Goal: Information Seeking & Learning: Learn about a topic

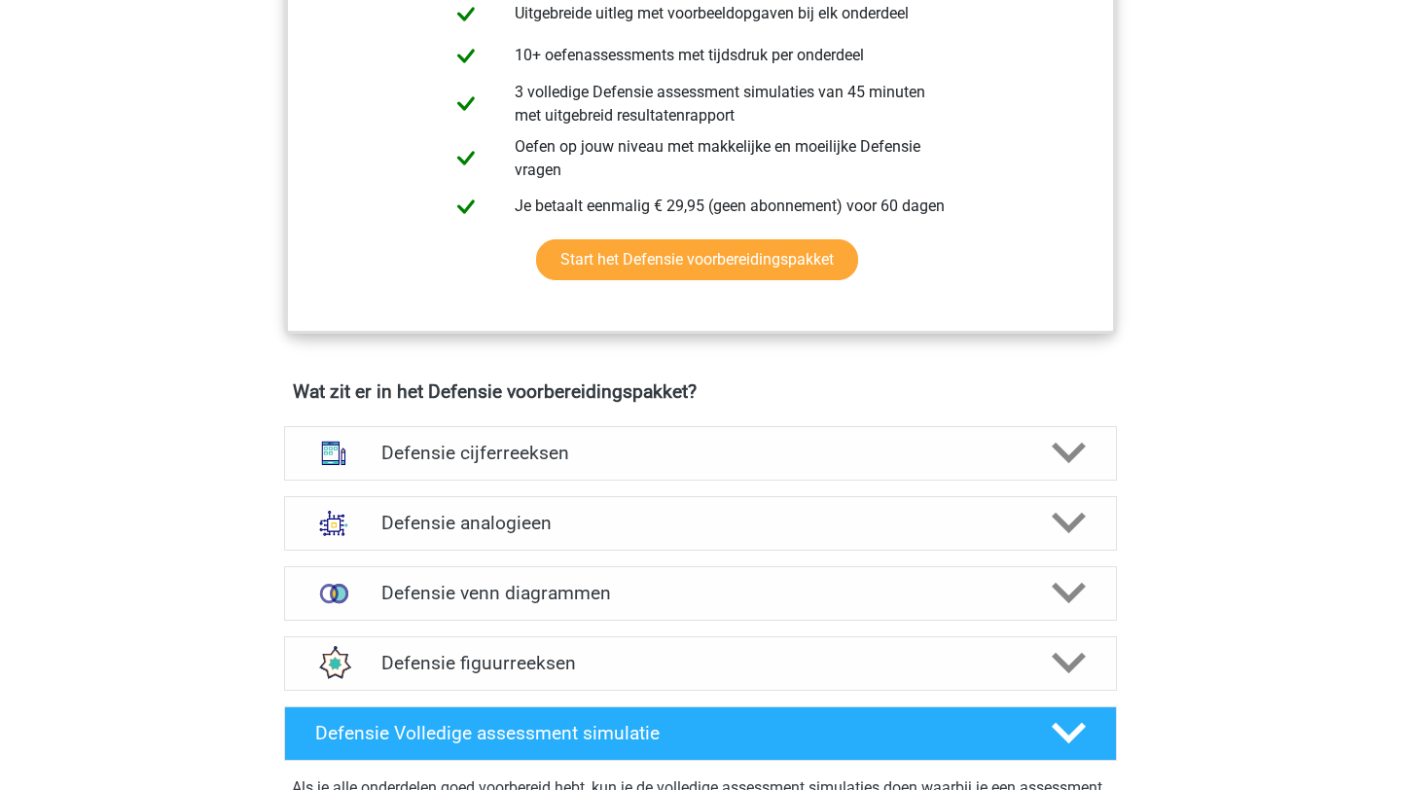
scroll to position [1140, 0]
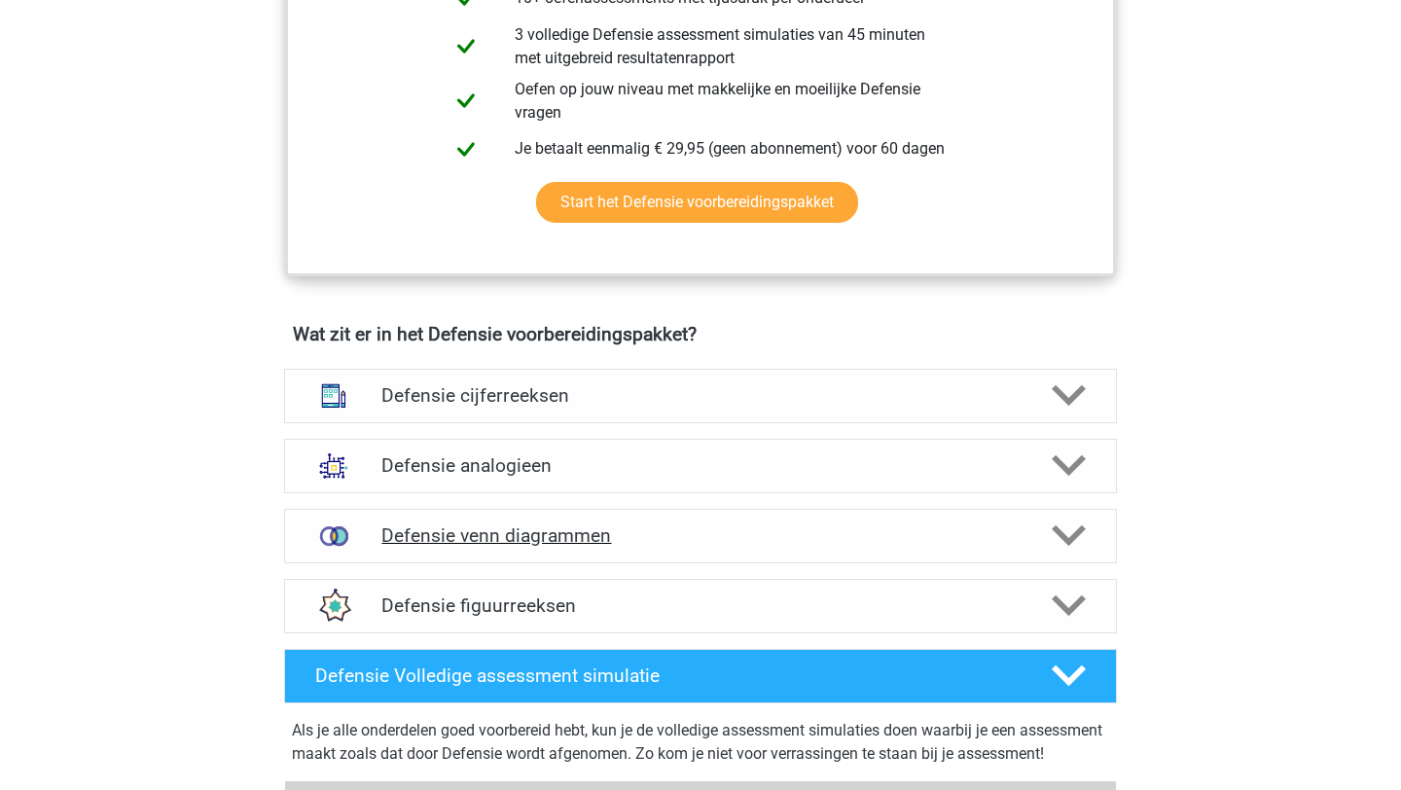
click at [823, 537] on h4 "Defensie venn diagrammen" at bounding box center [699, 535] width 637 height 22
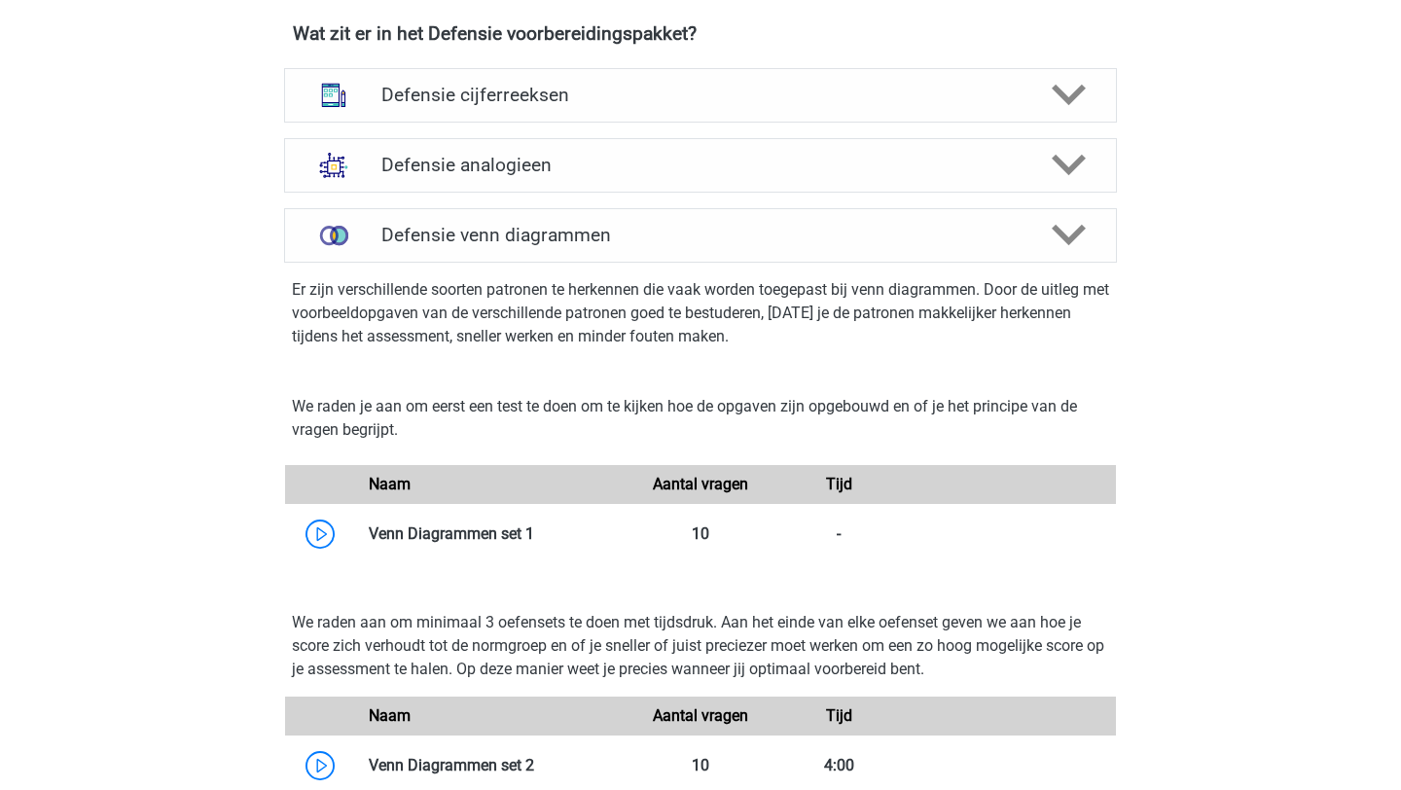
scroll to position [1444, 0]
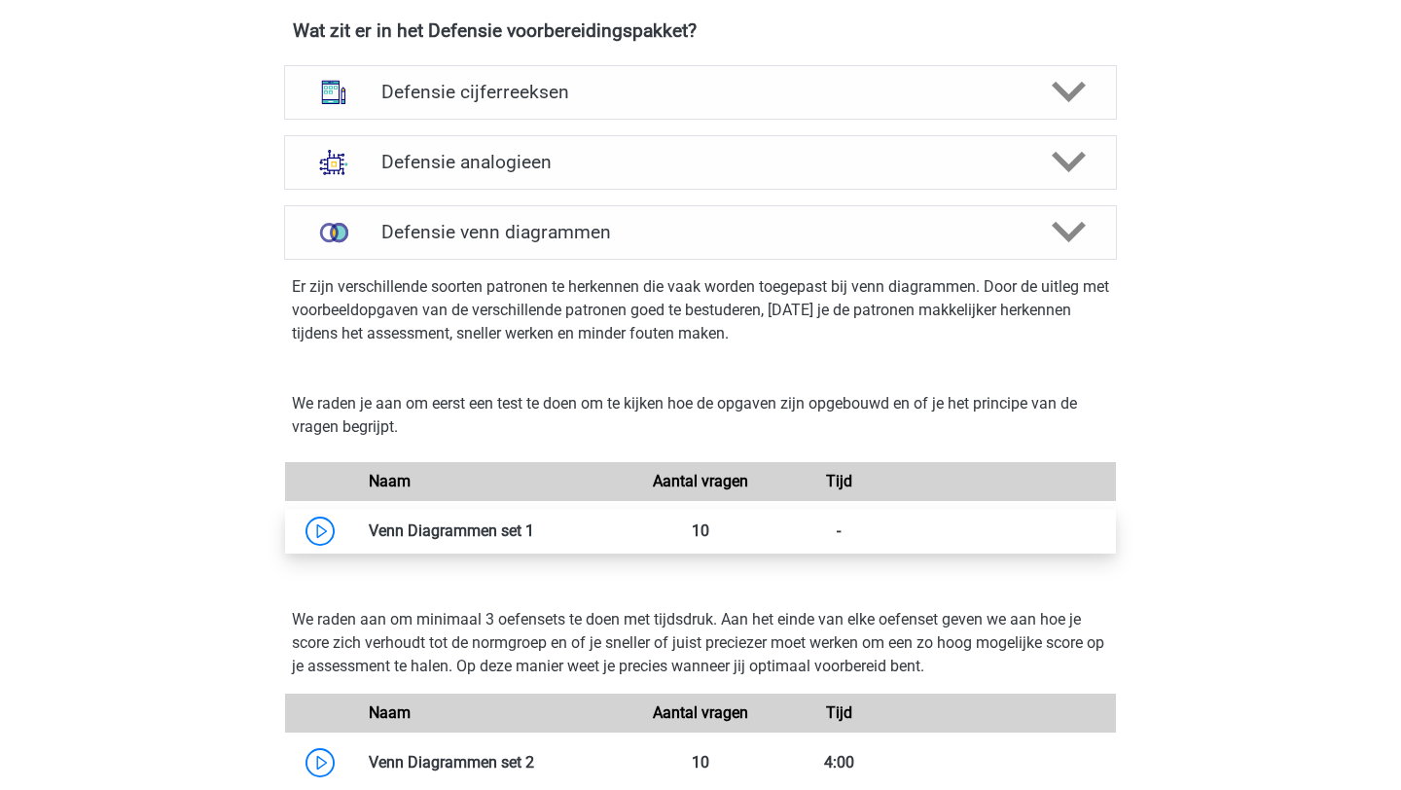
click at [534, 531] on link at bounding box center [534, 531] width 0 height 18
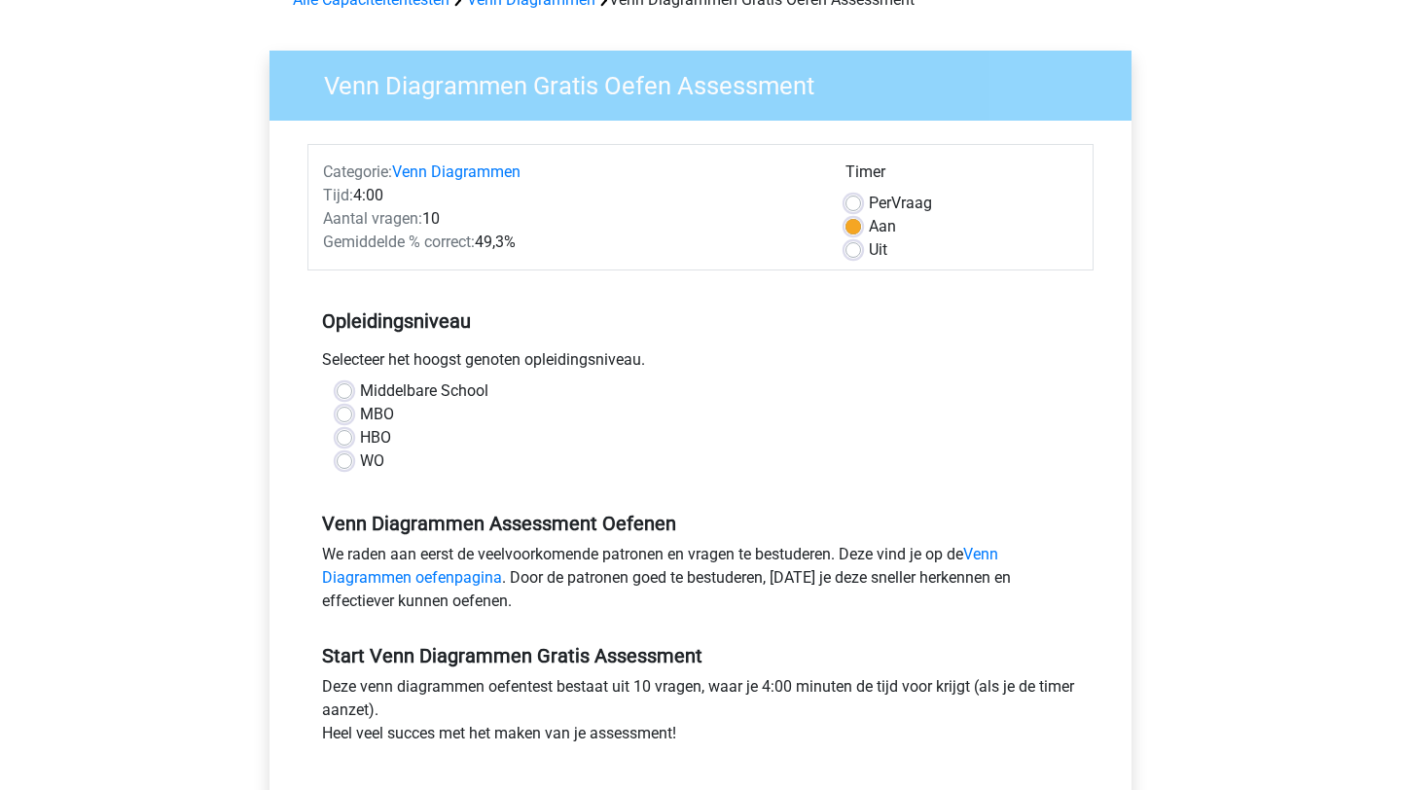
scroll to position [115, 0]
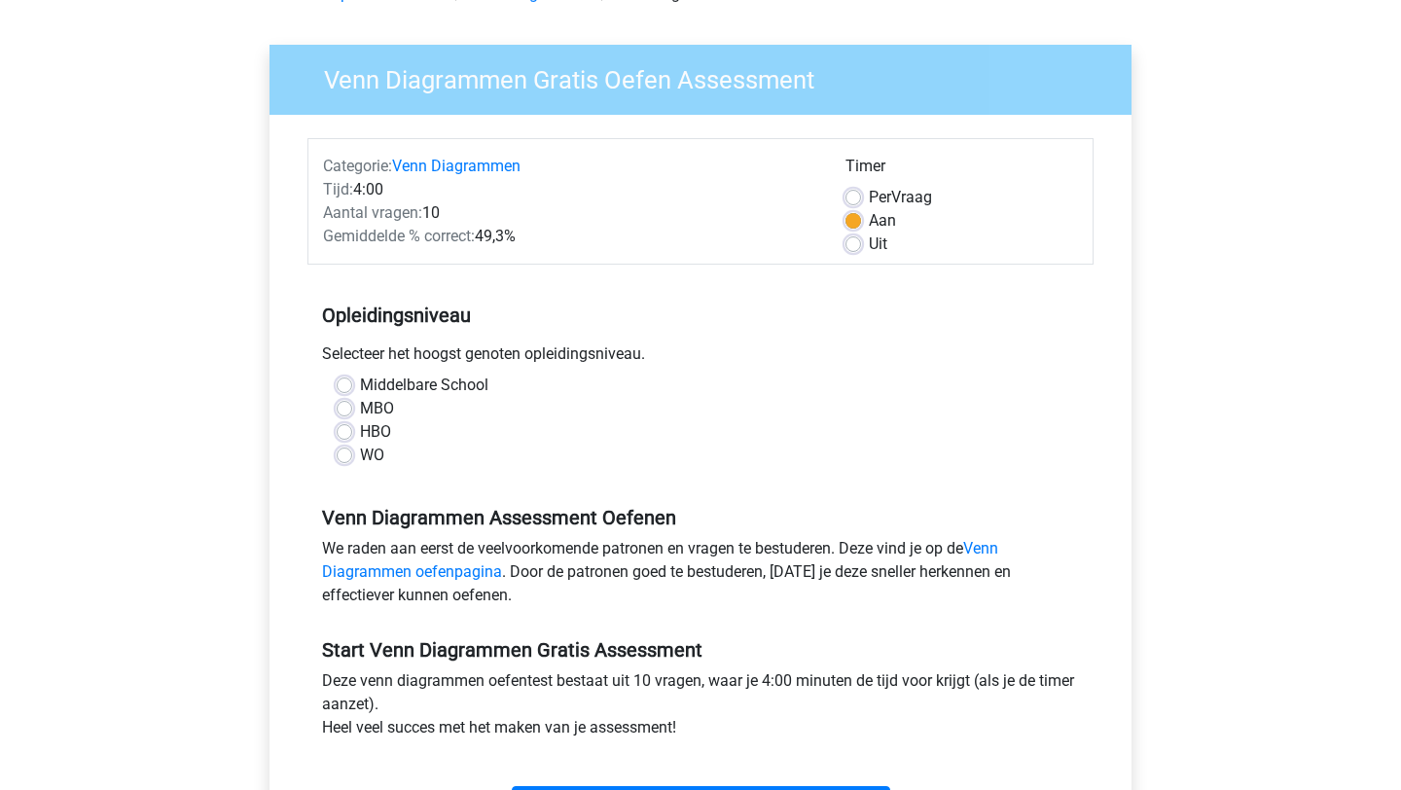
click at [360, 453] on label "WO" at bounding box center [372, 455] width 24 height 23
click at [341, 453] on input "WO" at bounding box center [345, 453] width 16 height 19
radio input "true"
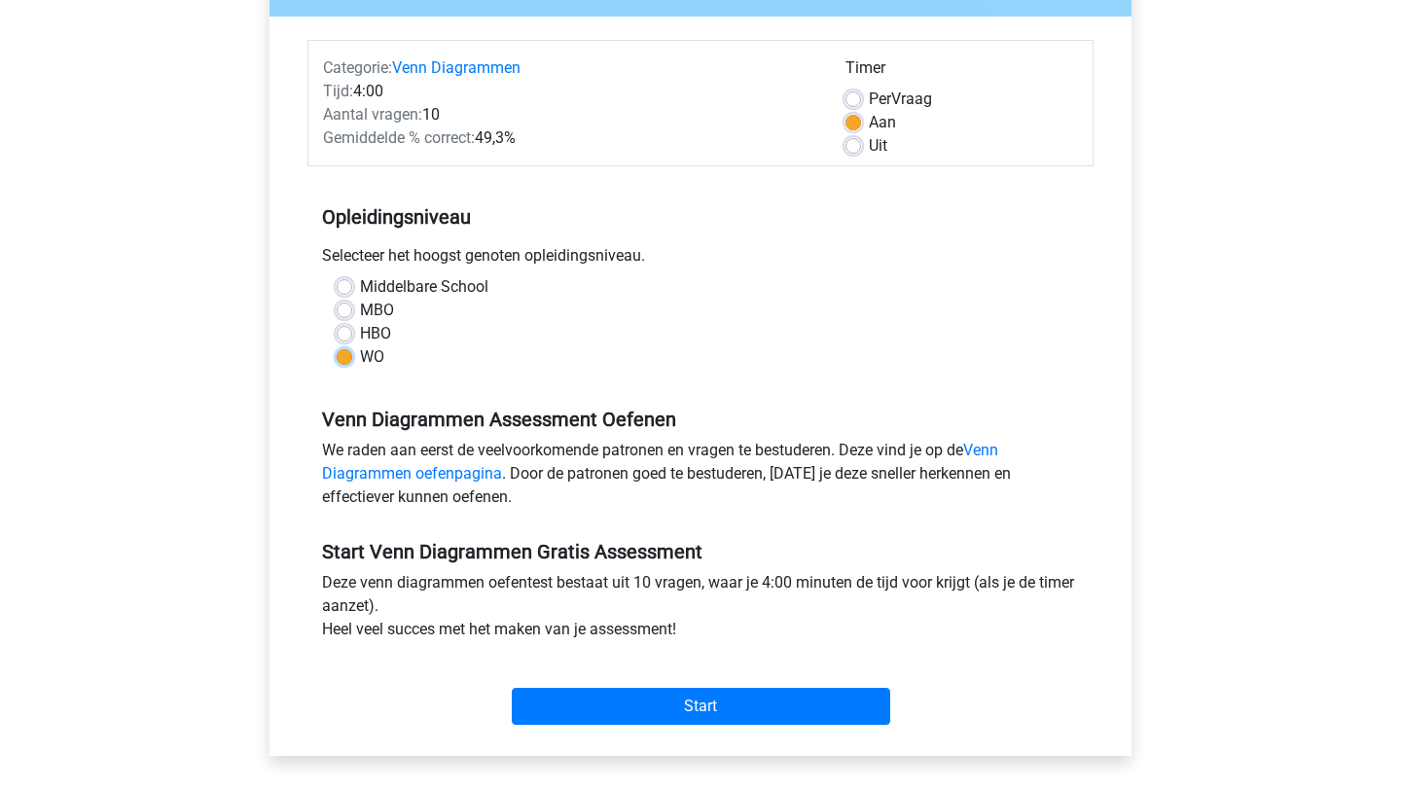
scroll to position [243, 0]
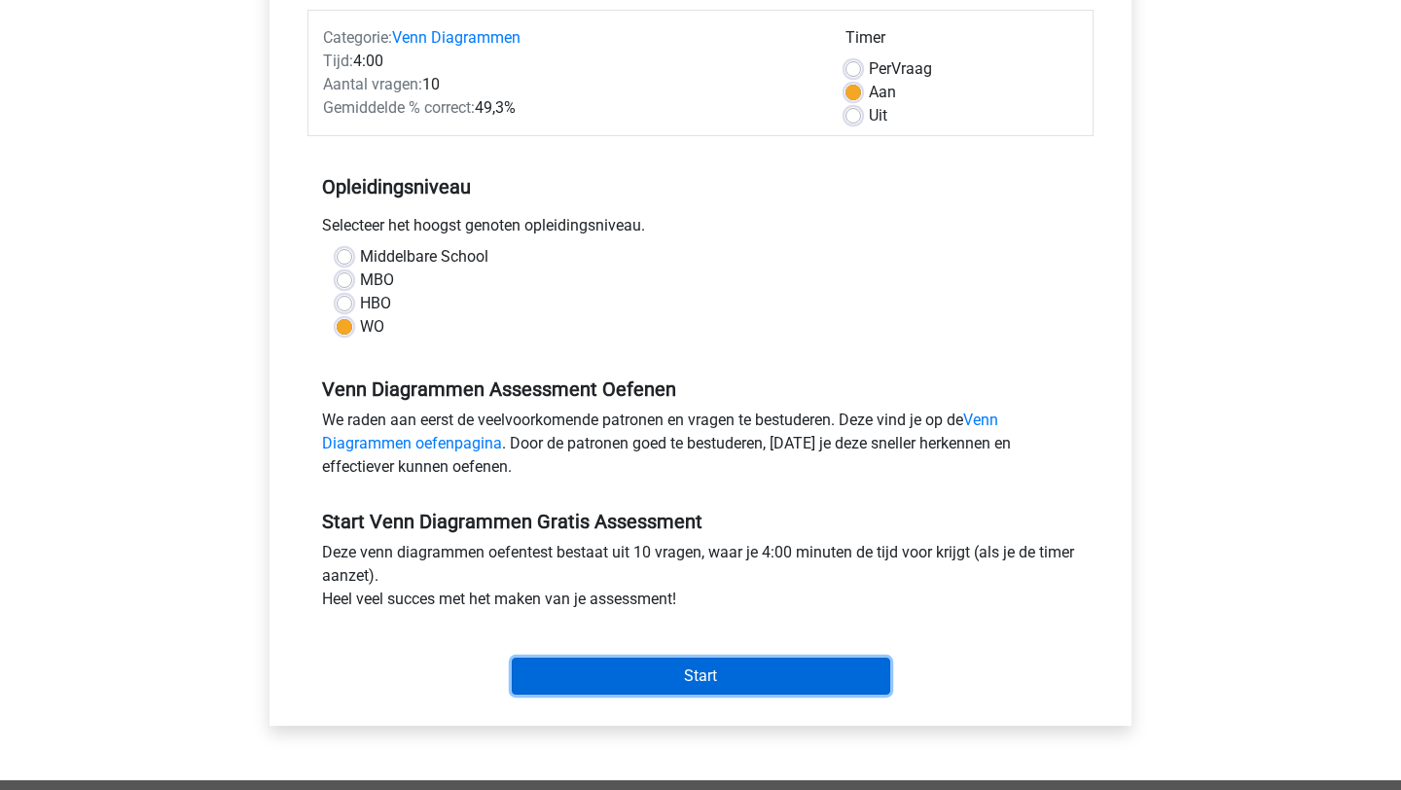
click at [750, 672] on input "Start" at bounding box center [701, 676] width 379 height 37
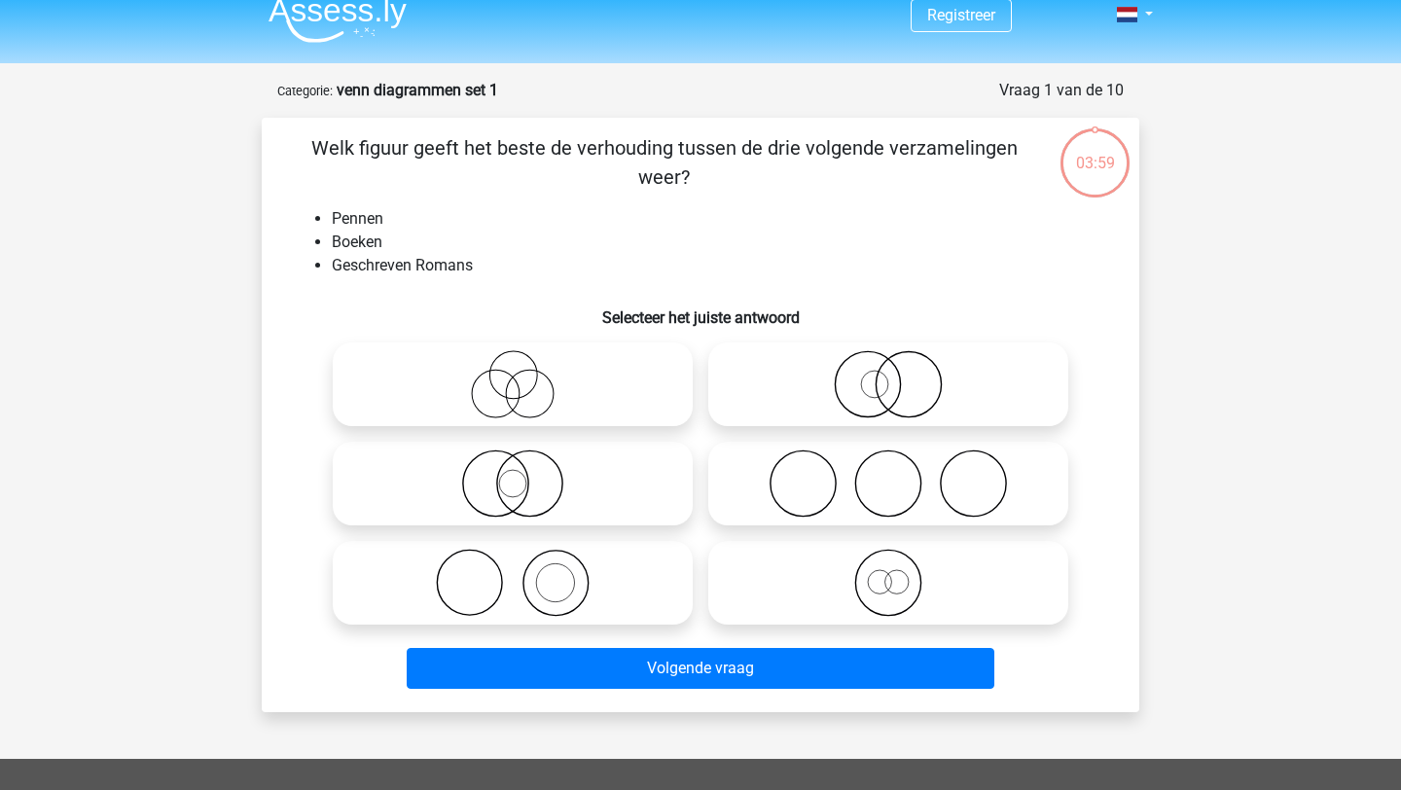
scroll to position [28, 0]
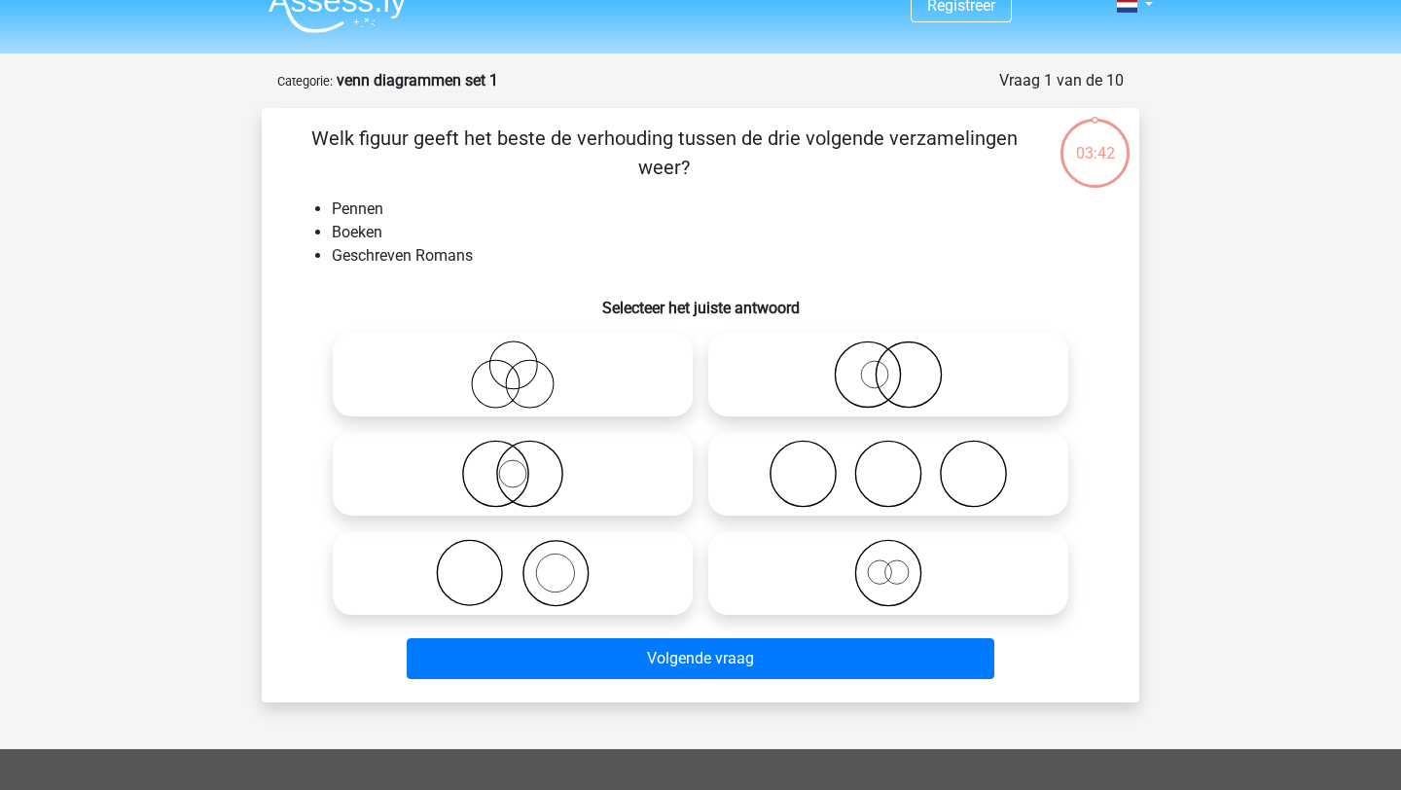
click at [887, 381] on icon at bounding box center [888, 375] width 344 height 68
click at [888, 365] on input "radio" at bounding box center [894, 358] width 13 height 13
radio input "true"
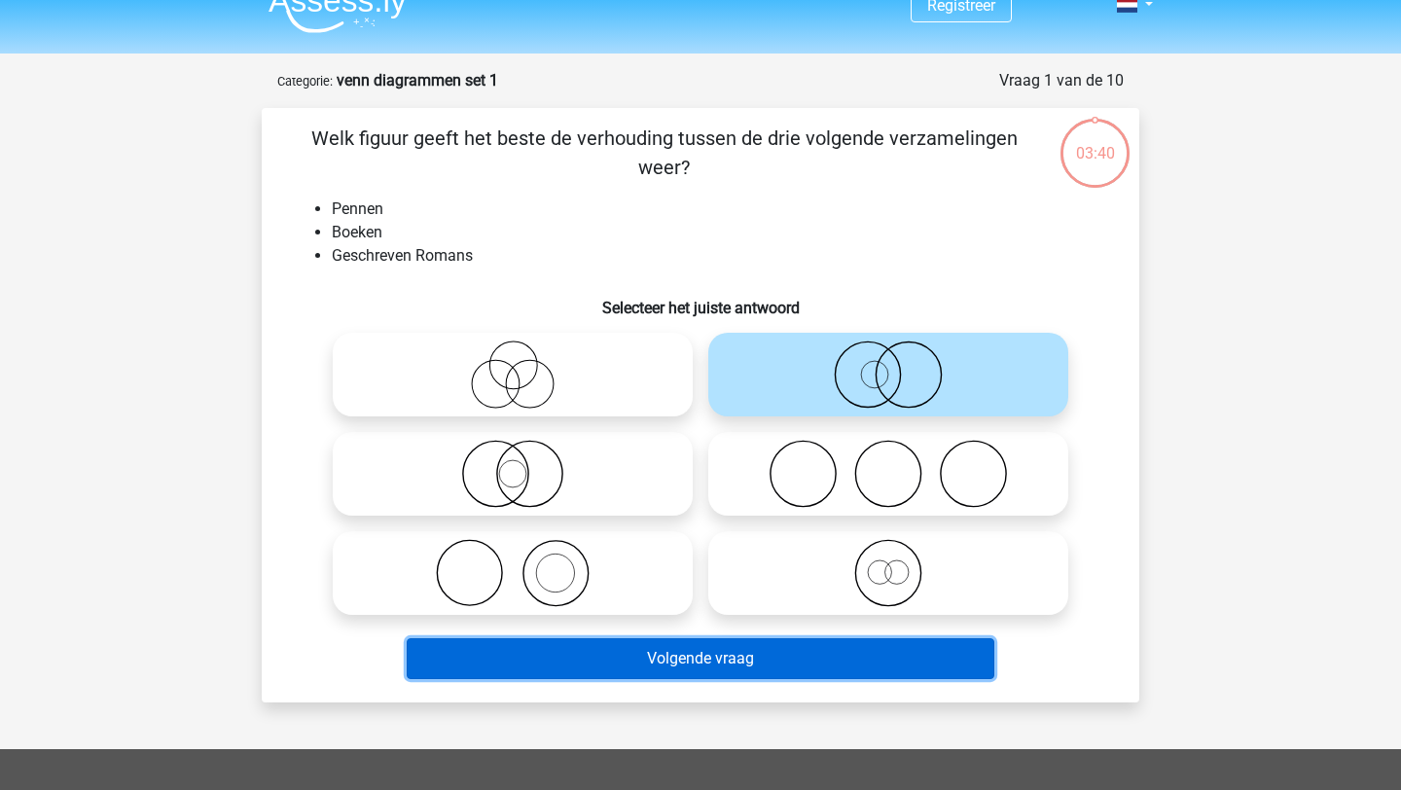
click at [839, 651] on button "Volgende vraag" at bounding box center [701, 658] width 589 height 41
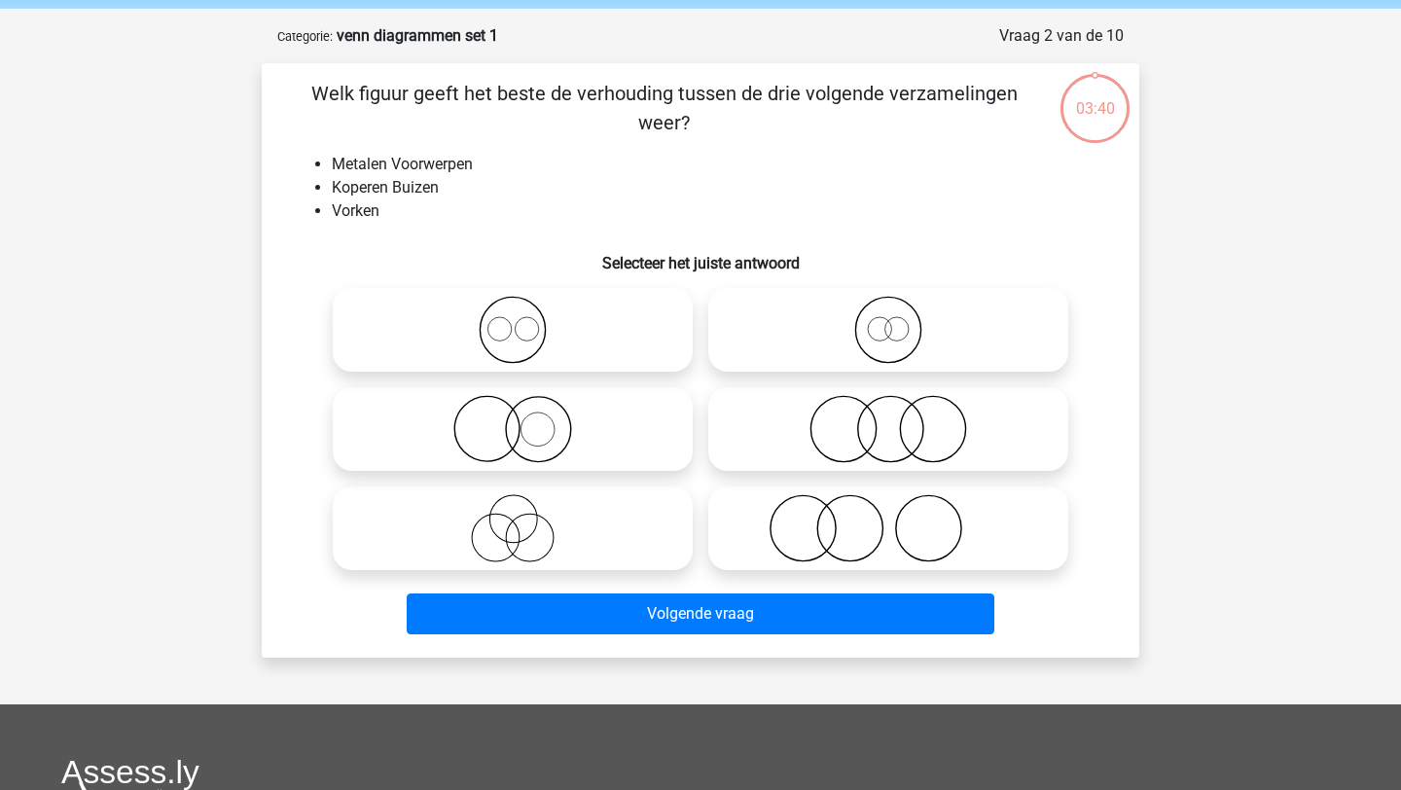
scroll to position [97, 0]
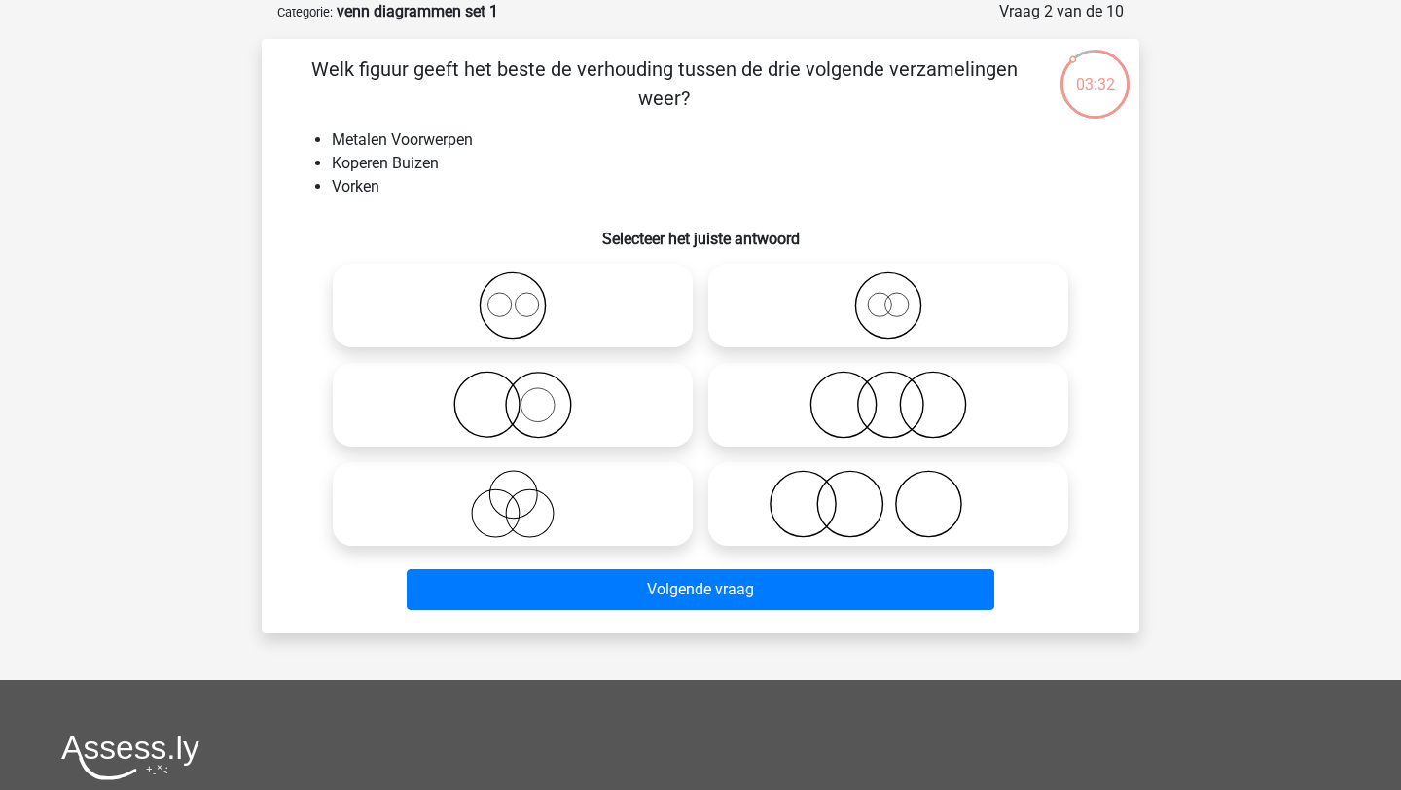
click at [556, 298] on icon at bounding box center [513, 305] width 344 height 68
click at [525, 296] on input "radio" at bounding box center [519, 289] width 13 height 13
radio input "true"
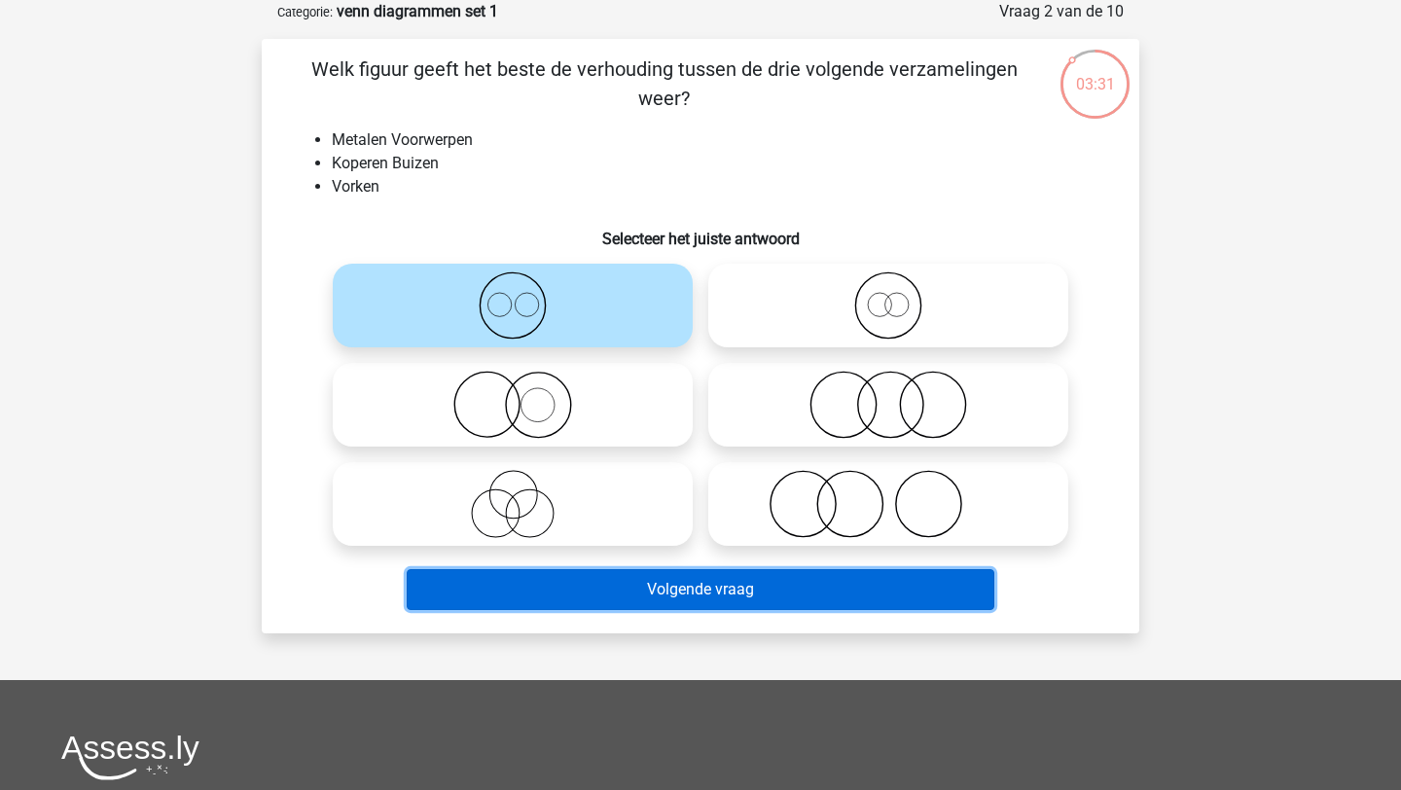
click at [662, 601] on button "Volgende vraag" at bounding box center [701, 589] width 589 height 41
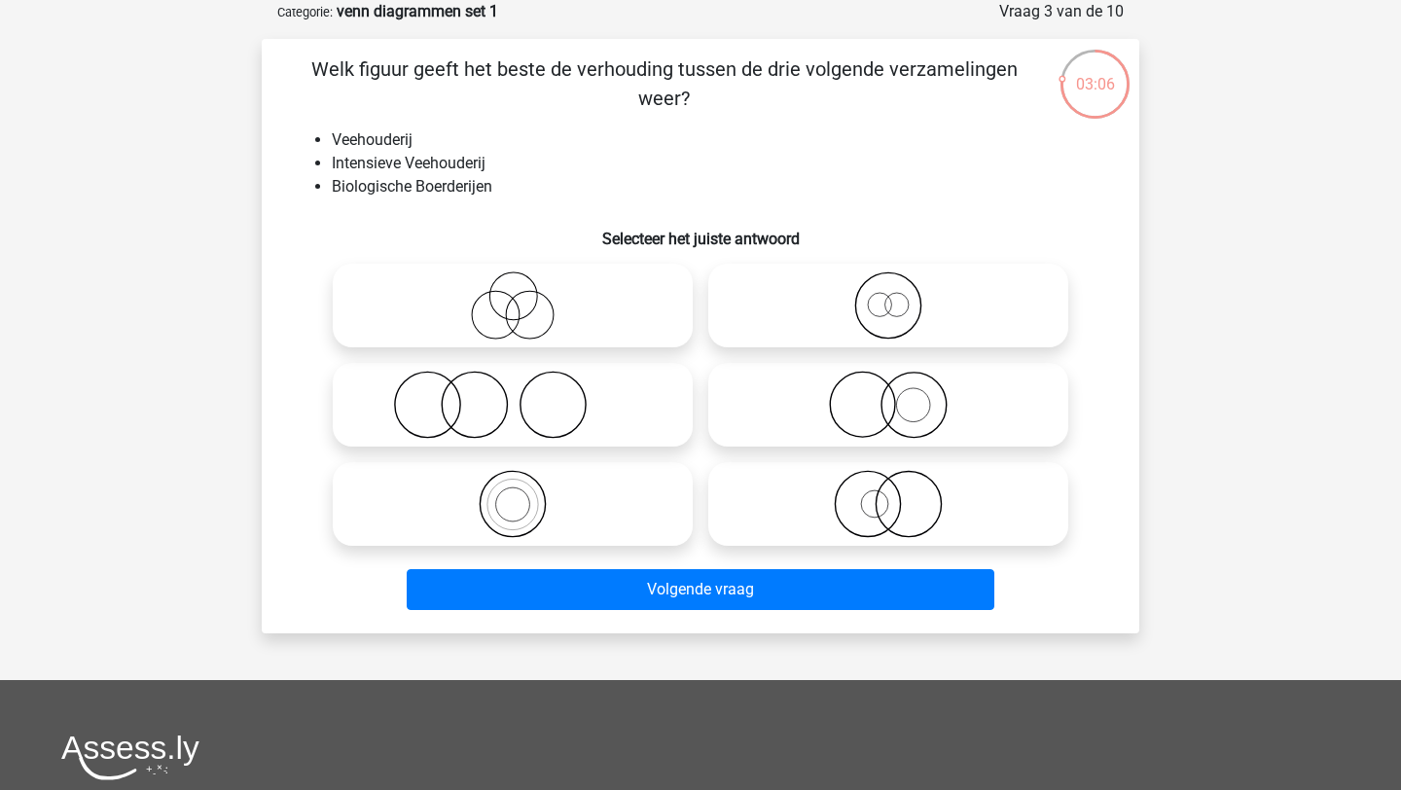
click at [529, 409] on icon at bounding box center [513, 405] width 344 height 68
click at [525, 395] on input "radio" at bounding box center [519, 388] width 13 height 13
radio input "true"
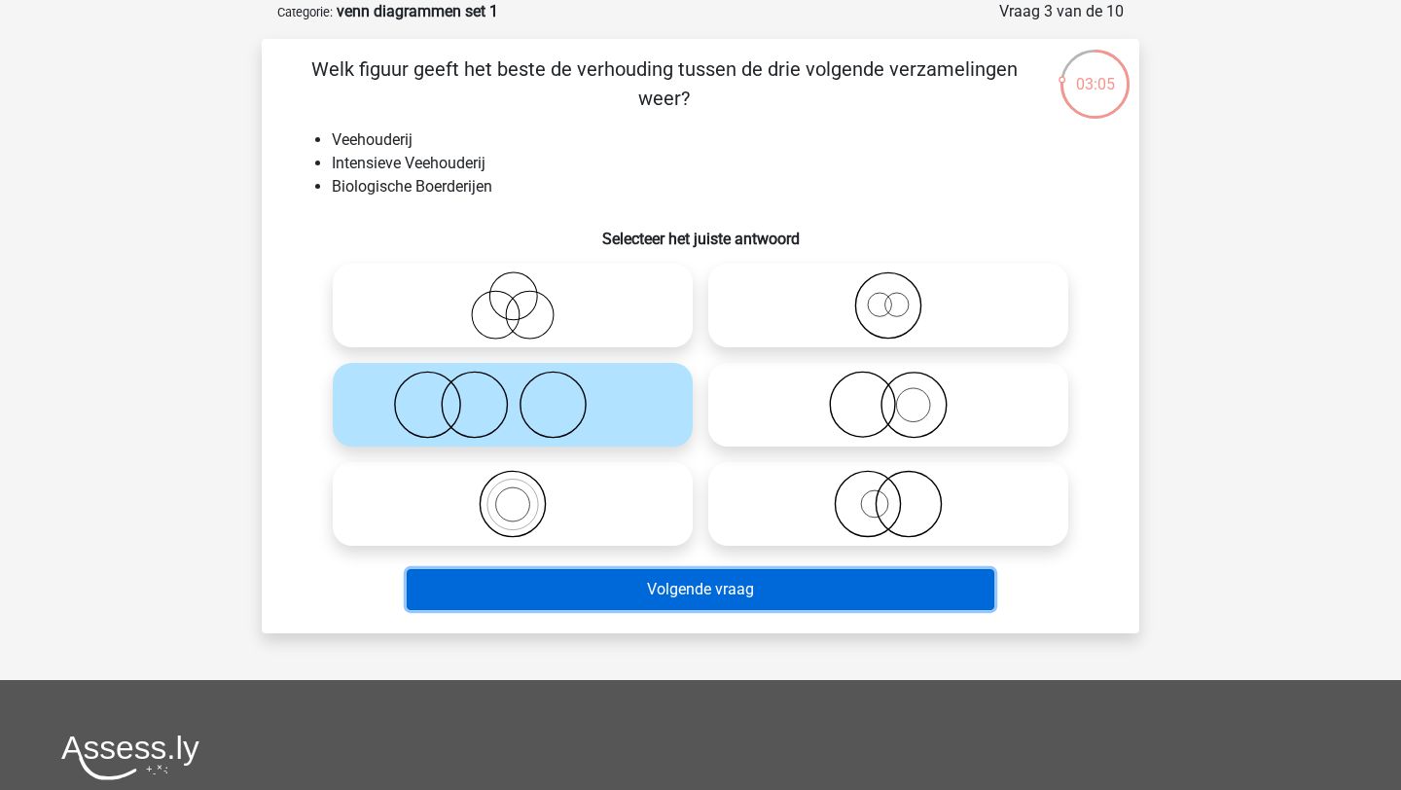
click at [672, 589] on button "Volgende vraag" at bounding box center [701, 589] width 589 height 41
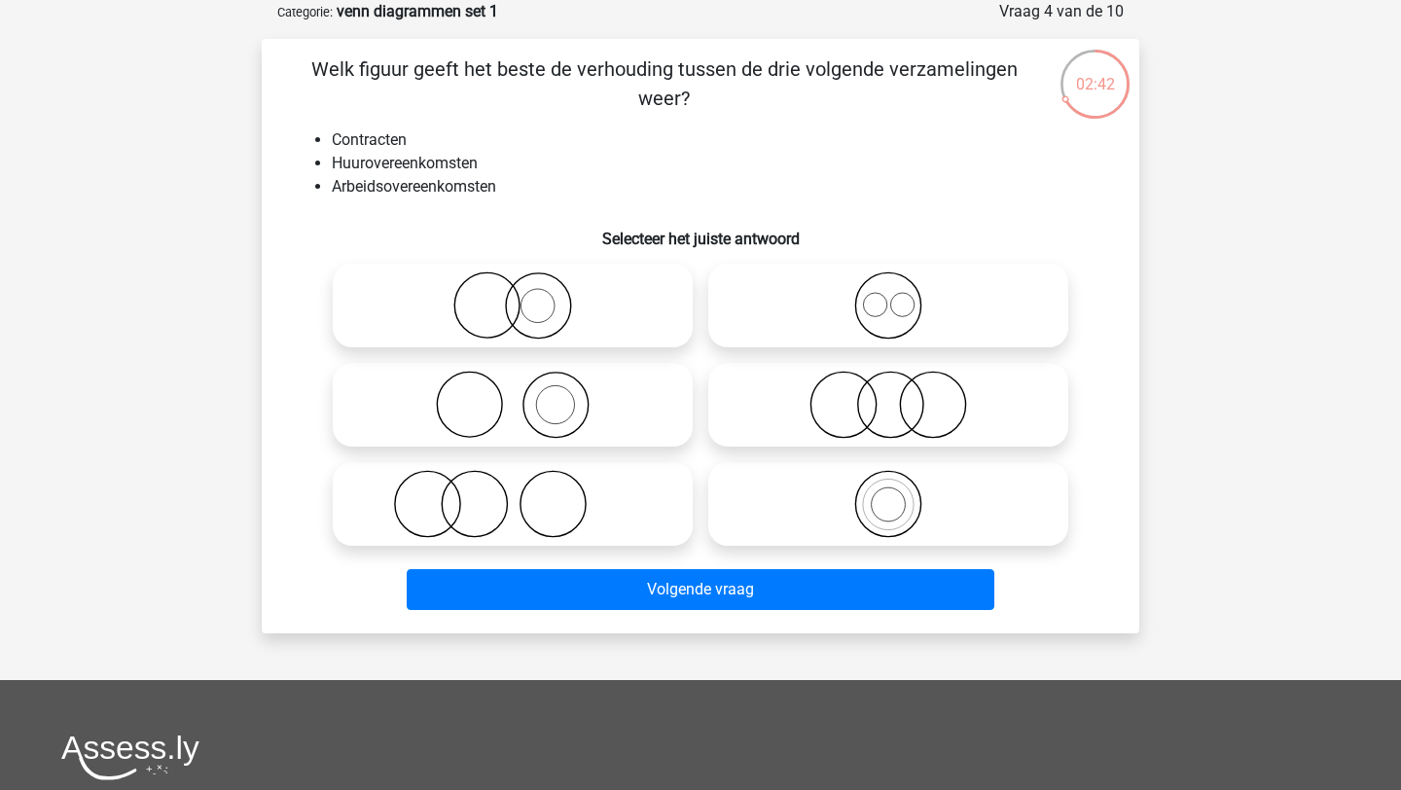
click at [886, 401] on icon at bounding box center [888, 405] width 344 height 68
click at [888, 395] on input "radio" at bounding box center [894, 388] width 13 height 13
radio input "true"
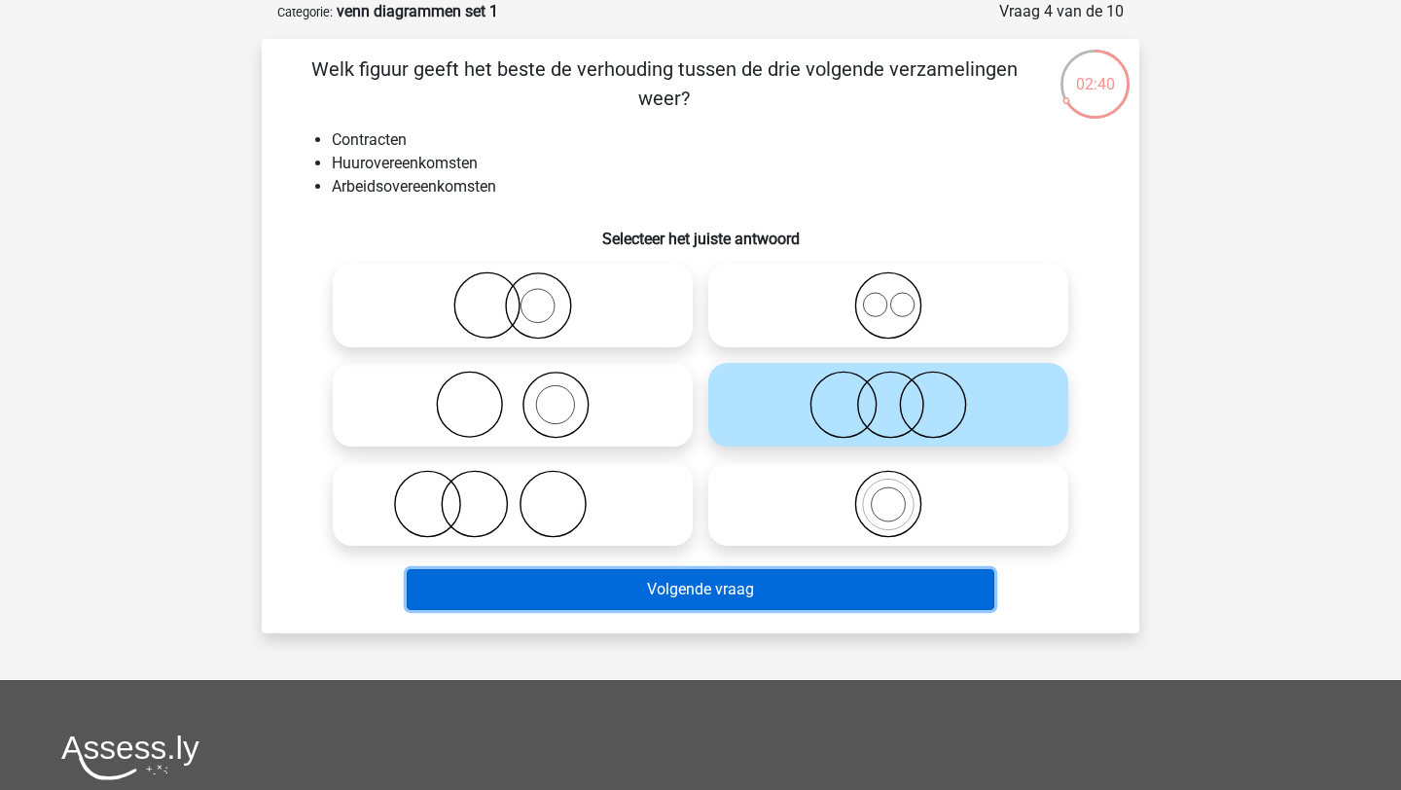
click at [881, 587] on button "Volgende vraag" at bounding box center [701, 589] width 589 height 41
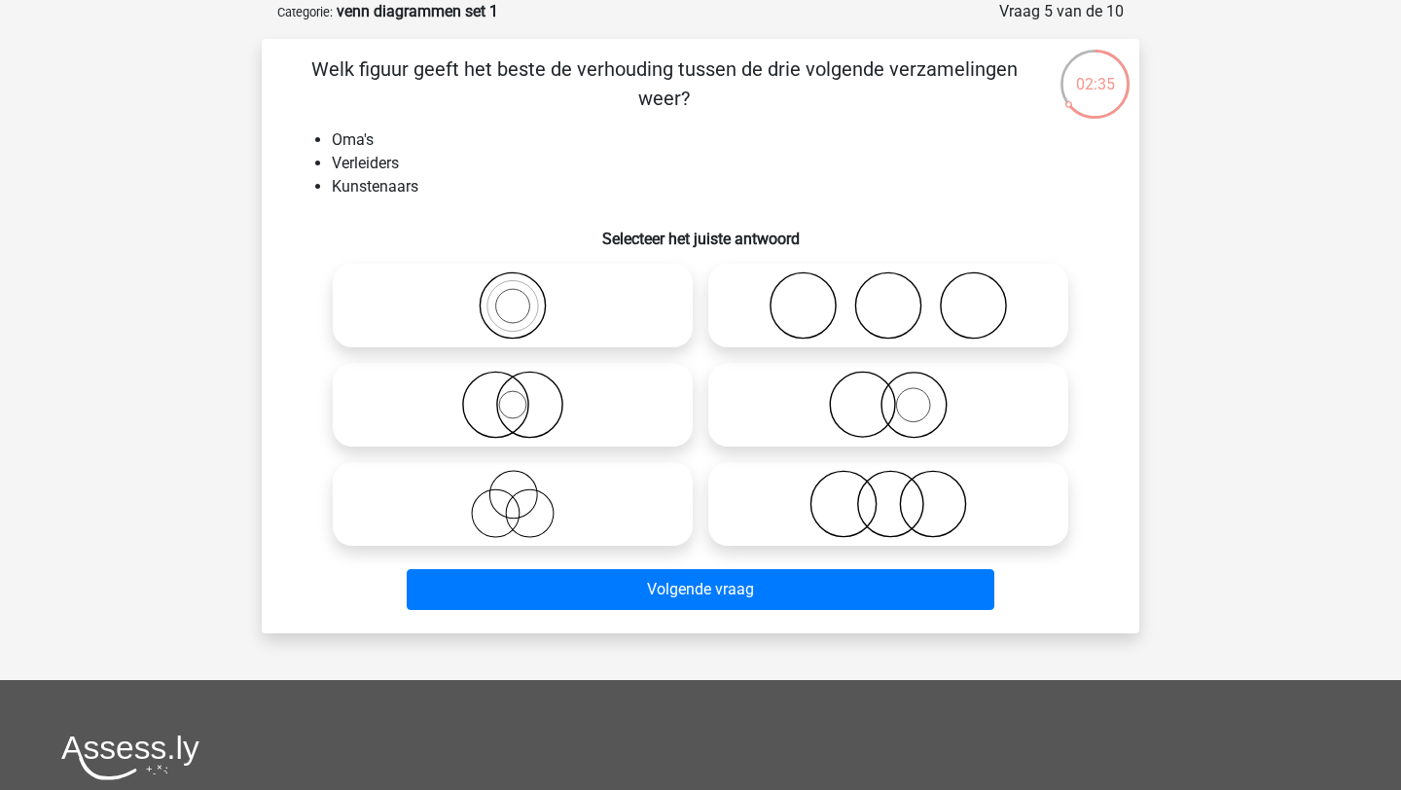
click at [844, 312] on icon at bounding box center [888, 305] width 344 height 68
click at [888, 296] on input "radio" at bounding box center [894, 289] width 13 height 13
radio input "true"
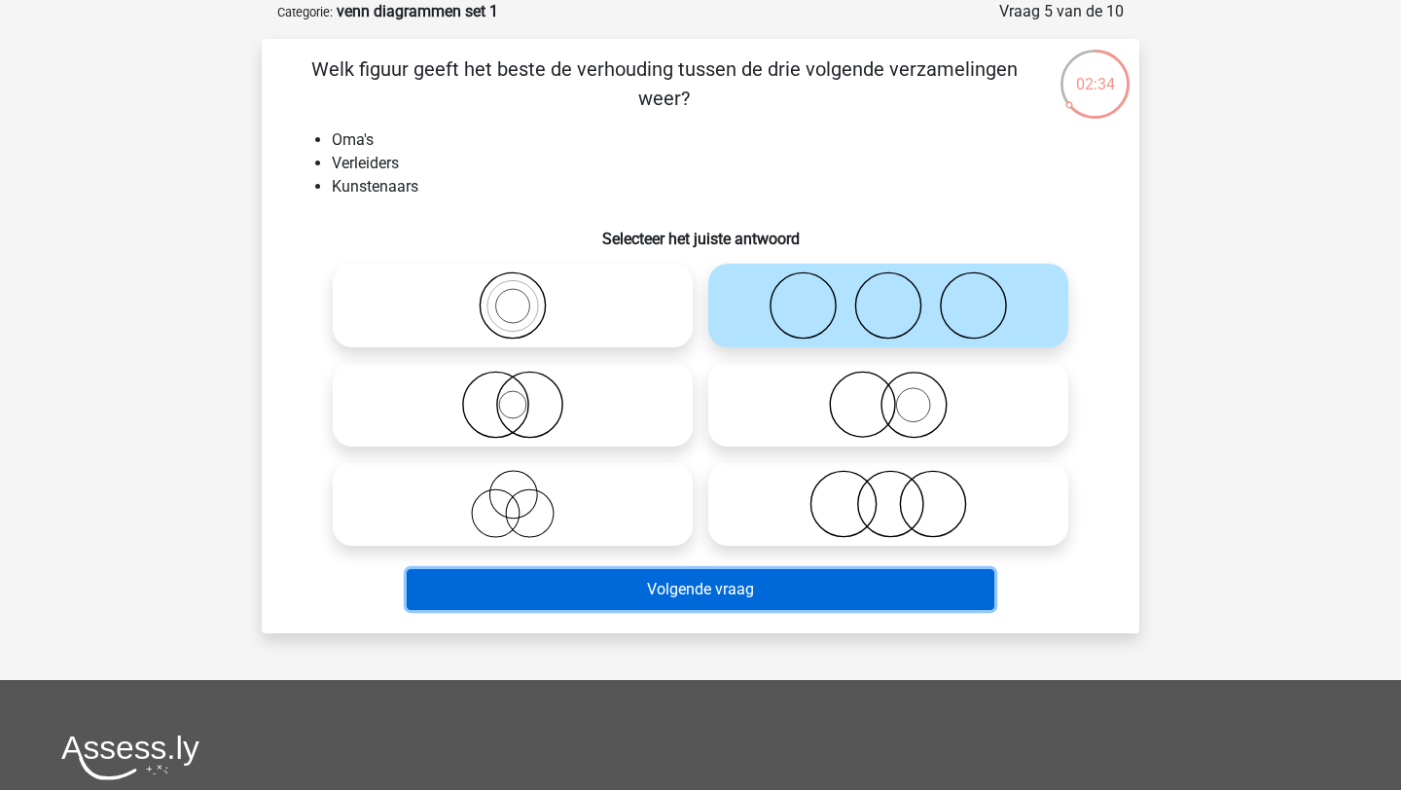
click at [772, 596] on button "Volgende vraag" at bounding box center [701, 589] width 589 height 41
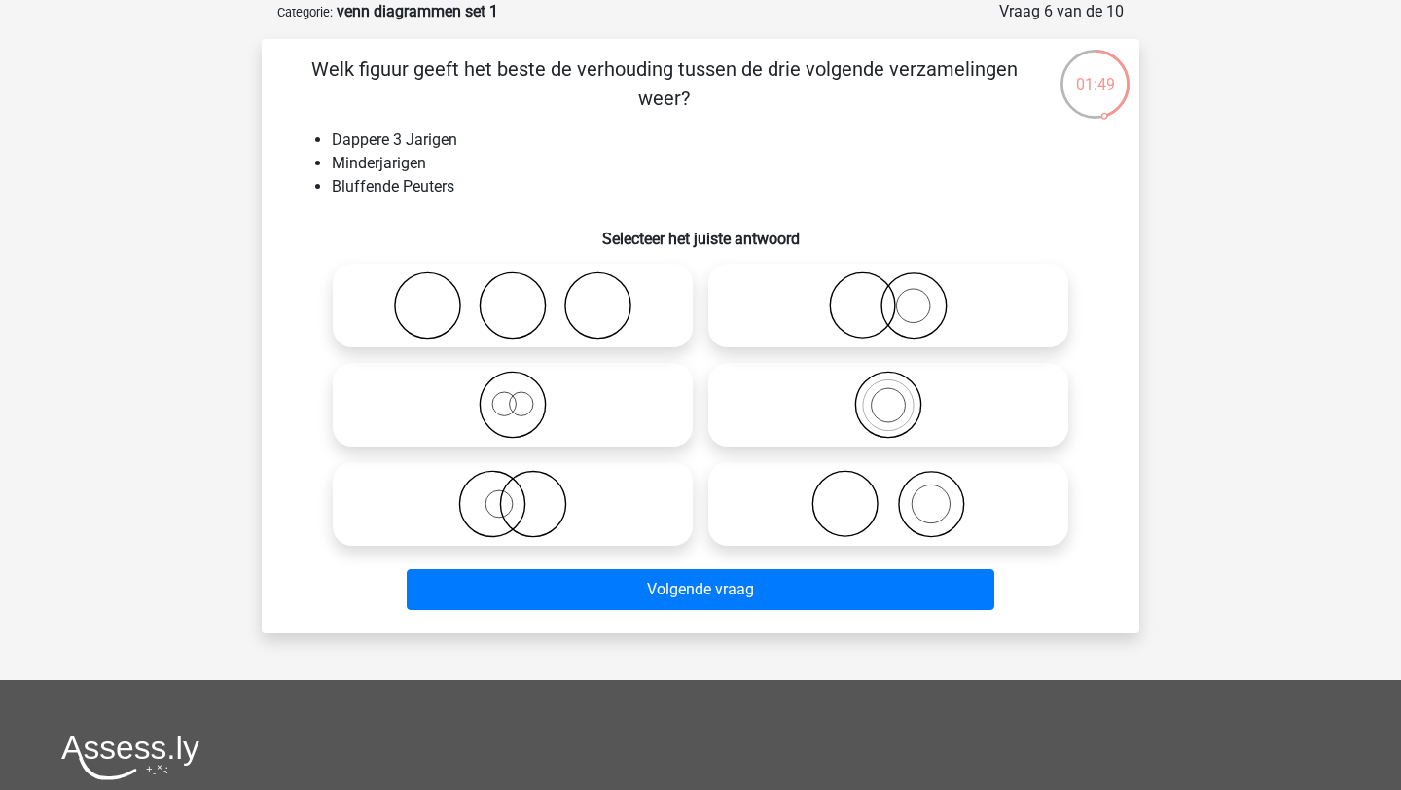
click at [892, 308] on icon at bounding box center [888, 305] width 344 height 68
click at [892, 296] on input "radio" at bounding box center [894, 289] width 13 height 13
radio input "true"
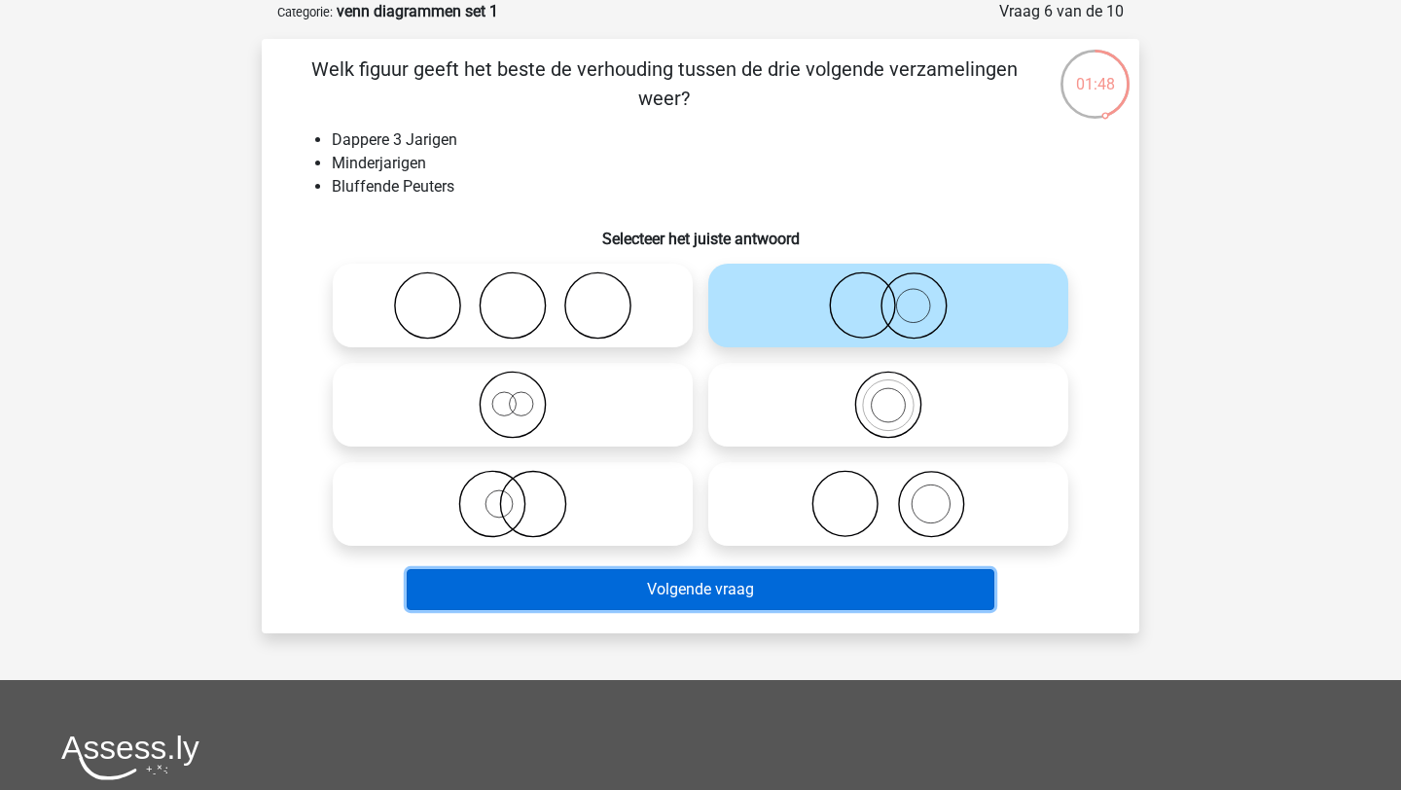
click at [697, 593] on button "Volgende vraag" at bounding box center [701, 589] width 589 height 41
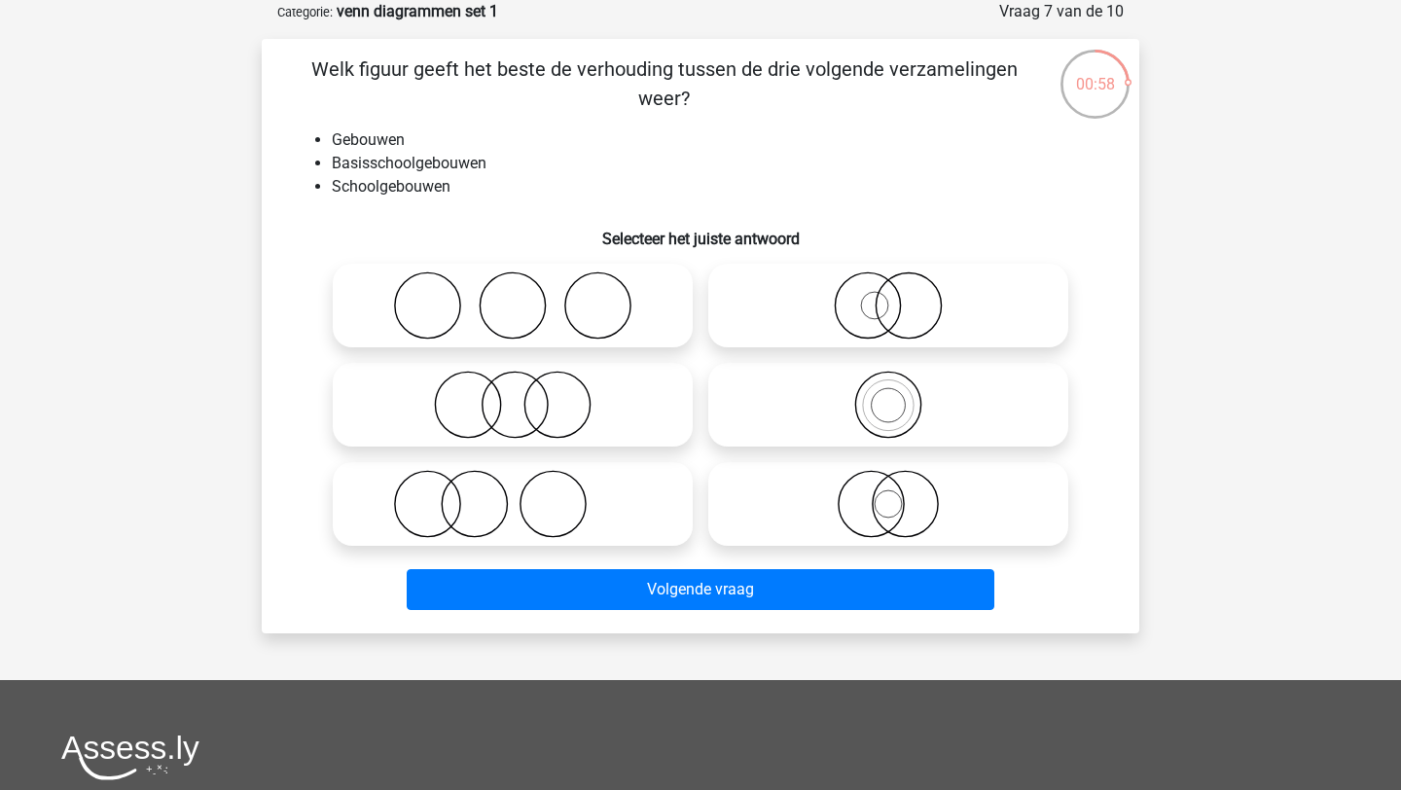
click at [885, 296] on icon at bounding box center [888, 305] width 344 height 68
click at [888, 296] on input "radio" at bounding box center [894, 289] width 13 height 13
radio input "true"
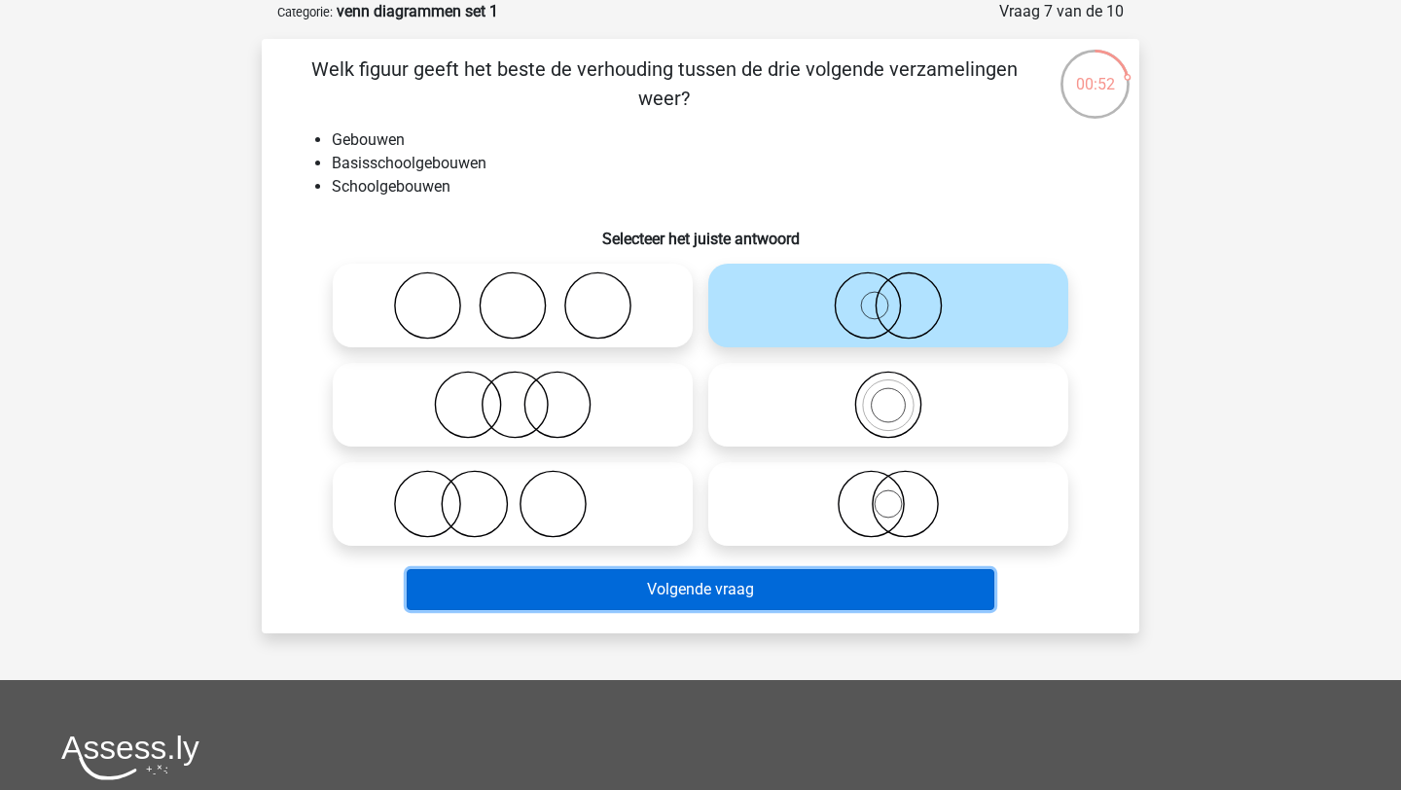
click at [765, 596] on button "Volgende vraag" at bounding box center [701, 589] width 589 height 41
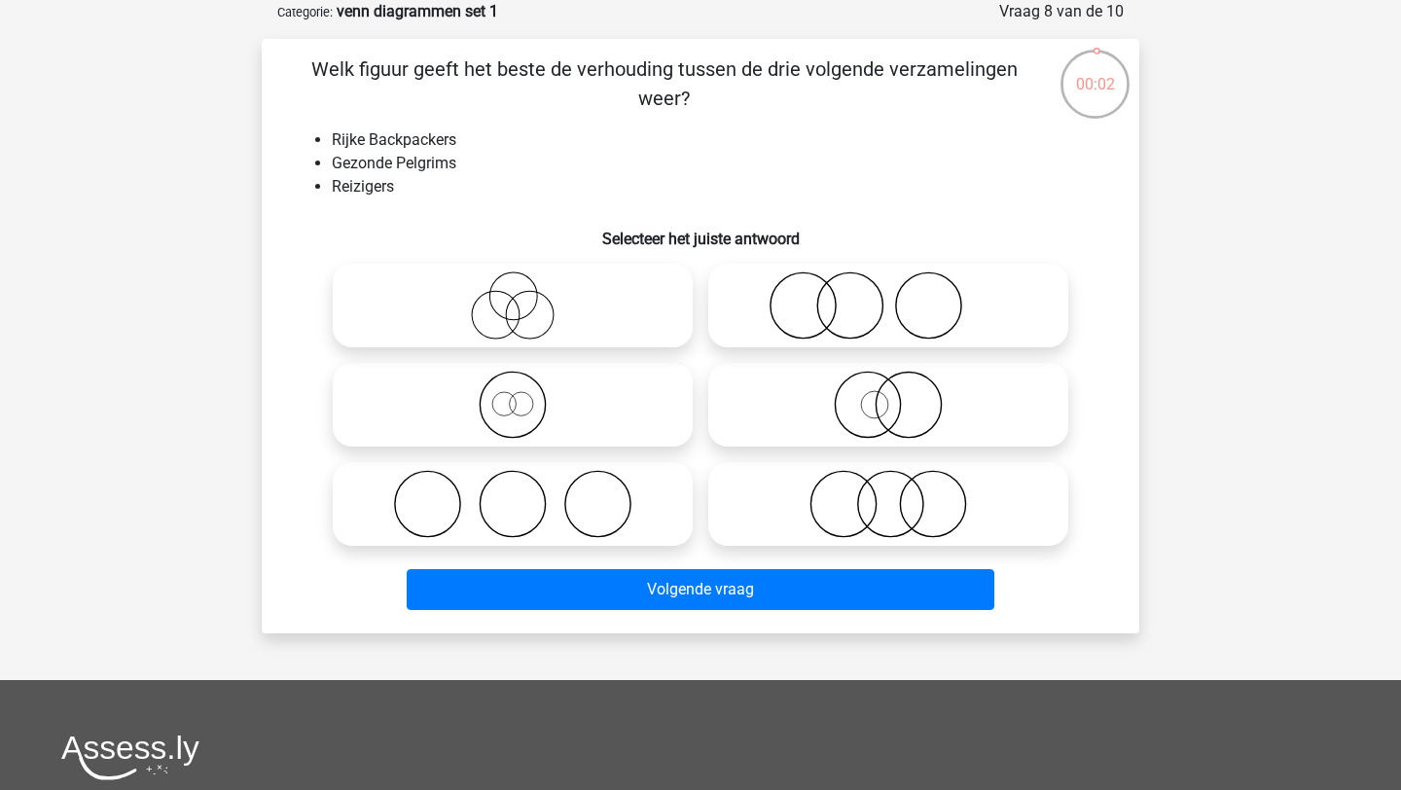
click at [651, 429] on icon at bounding box center [513, 405] width 344 height 68
click at [525, 395] on input "radio" at bounding box center [519, 388] width 13 height 13
radio input "true"
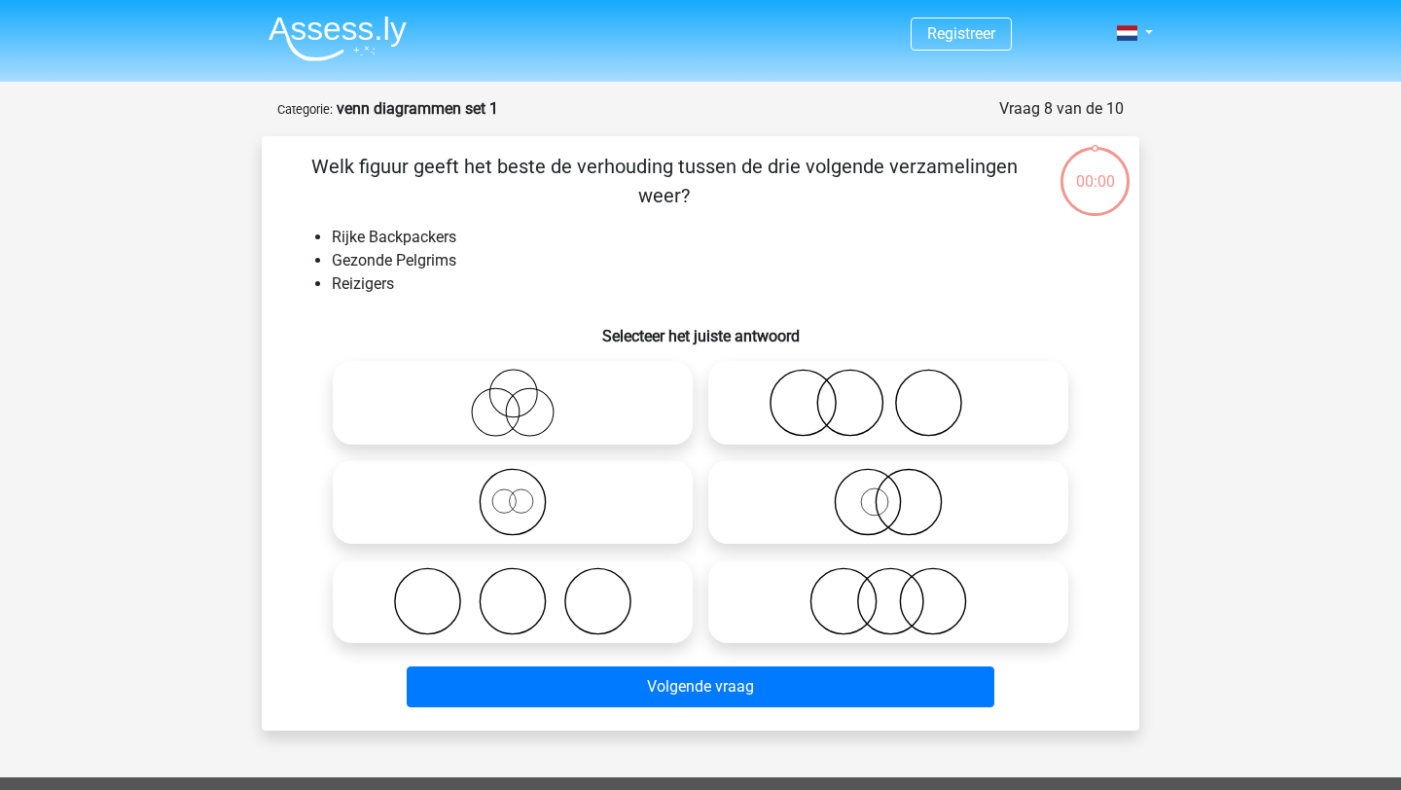
scroll to position [97, 0]
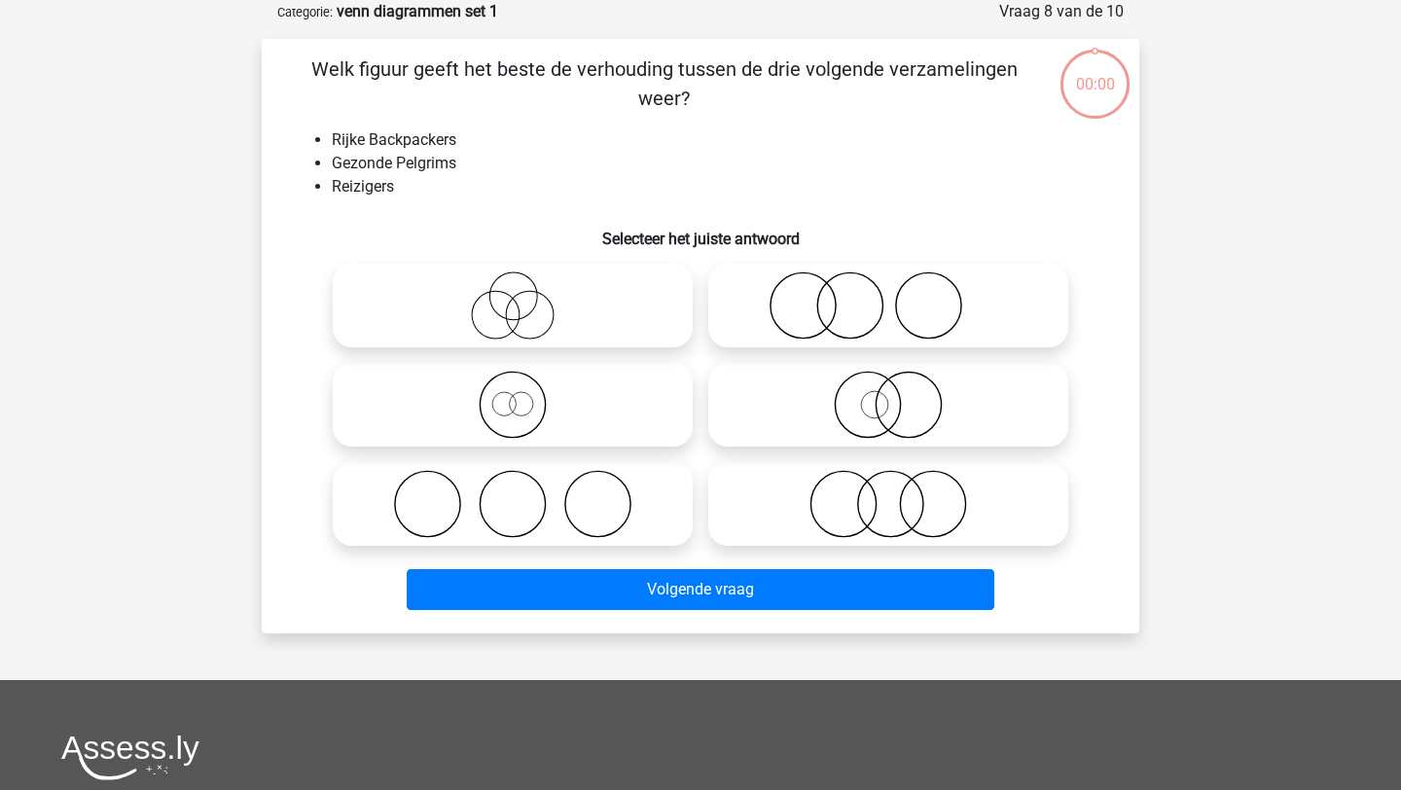
click at [875, 427] on icon at bounding box center [888, 405] width 344 height 68
click at [888, 395] on input "radio" at bounding box center [894, 388] width 13 height 13
radio input "true"
